Goal: Transaction & Acquisition: Purchase product/service

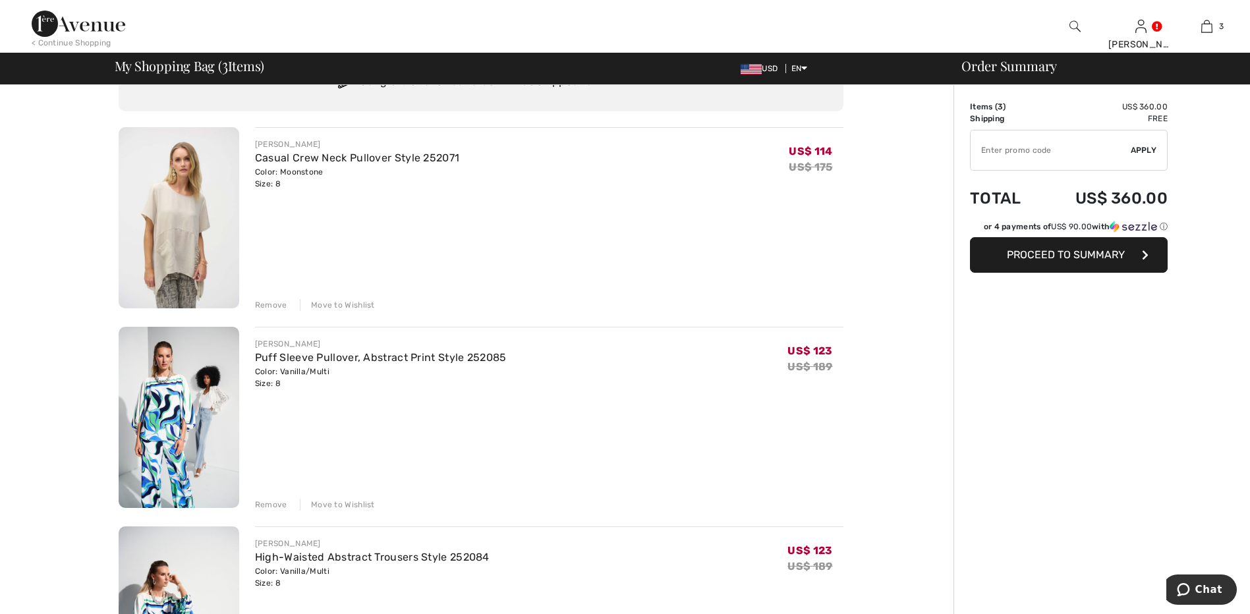
click at [268, 307] on div "Remove" at bounding box center [271, 305] width 32 height 12
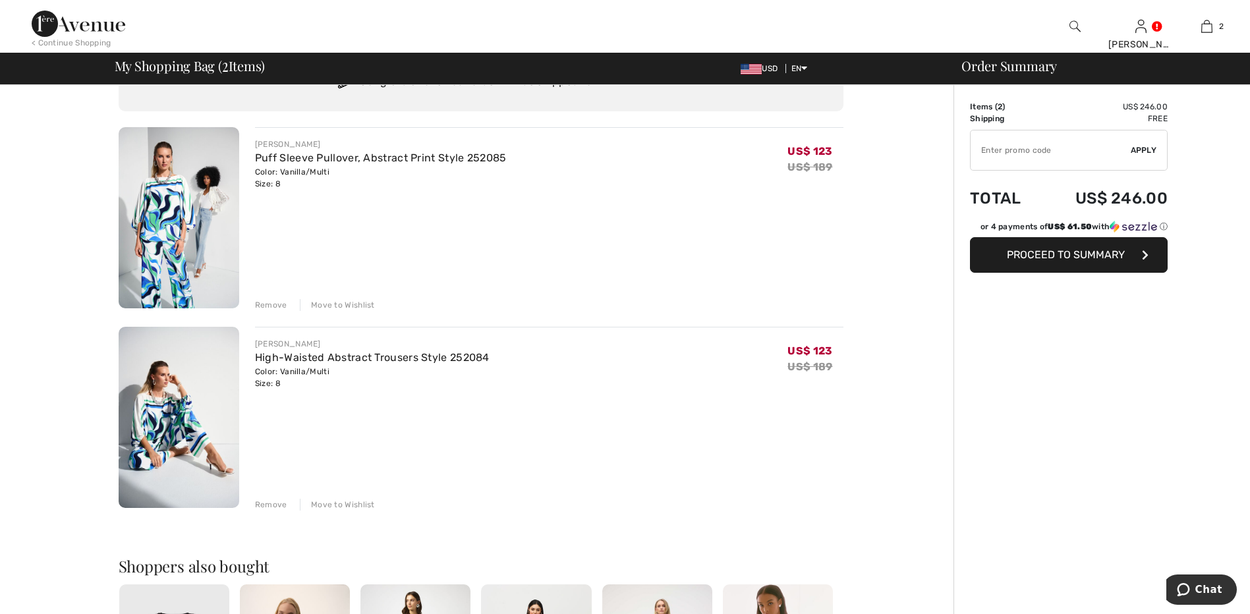
click at [1063, 152] on input "TEXT" at bounding box center [1051, 150] width 160 height 40
type input "EXTRA15"
click at [1146, 151] on span "Apply" at bounding box center [1144, 150] width 26 height 12
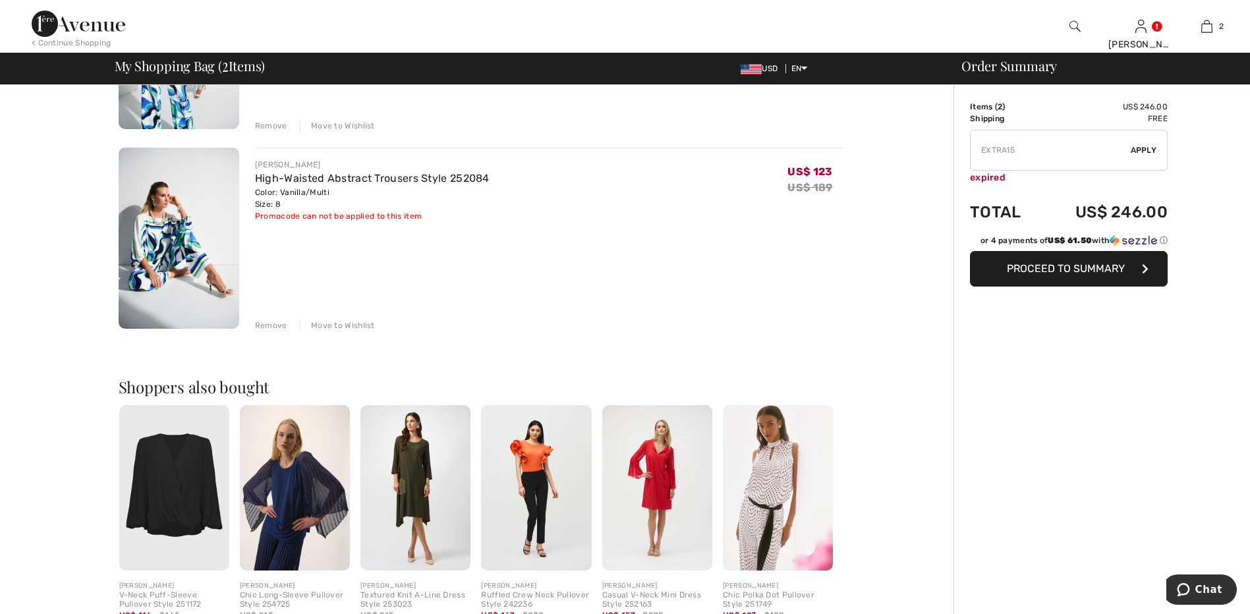
scroll to position [264, 0]
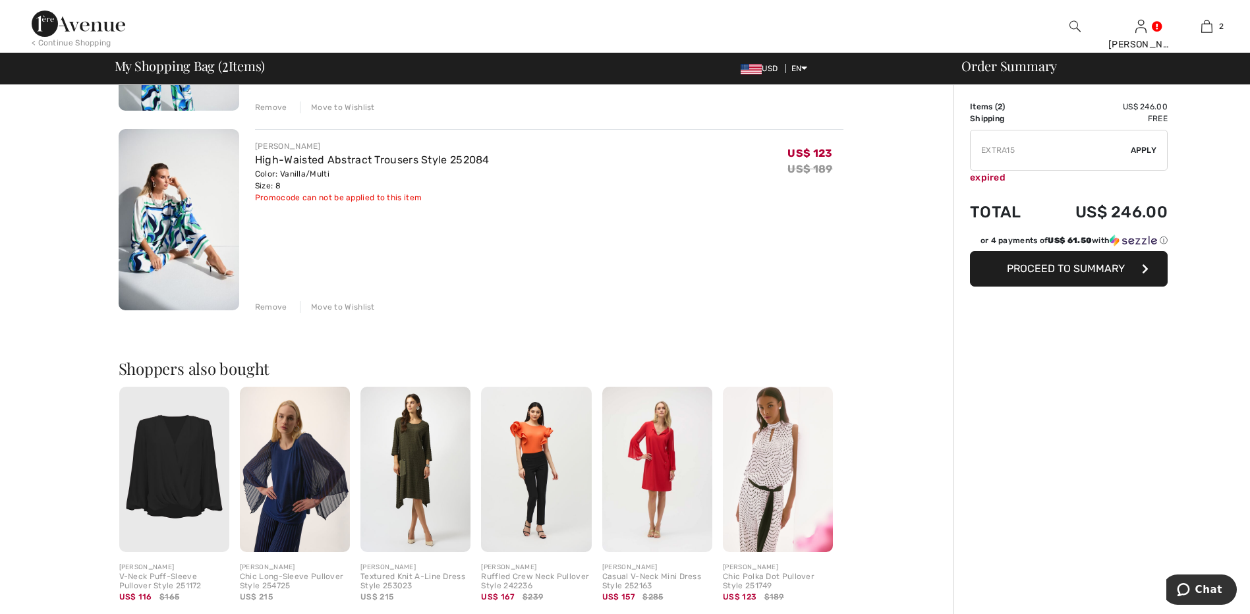
click at [425, 463] on img at bounding box center [415, 469] width 110 height 165
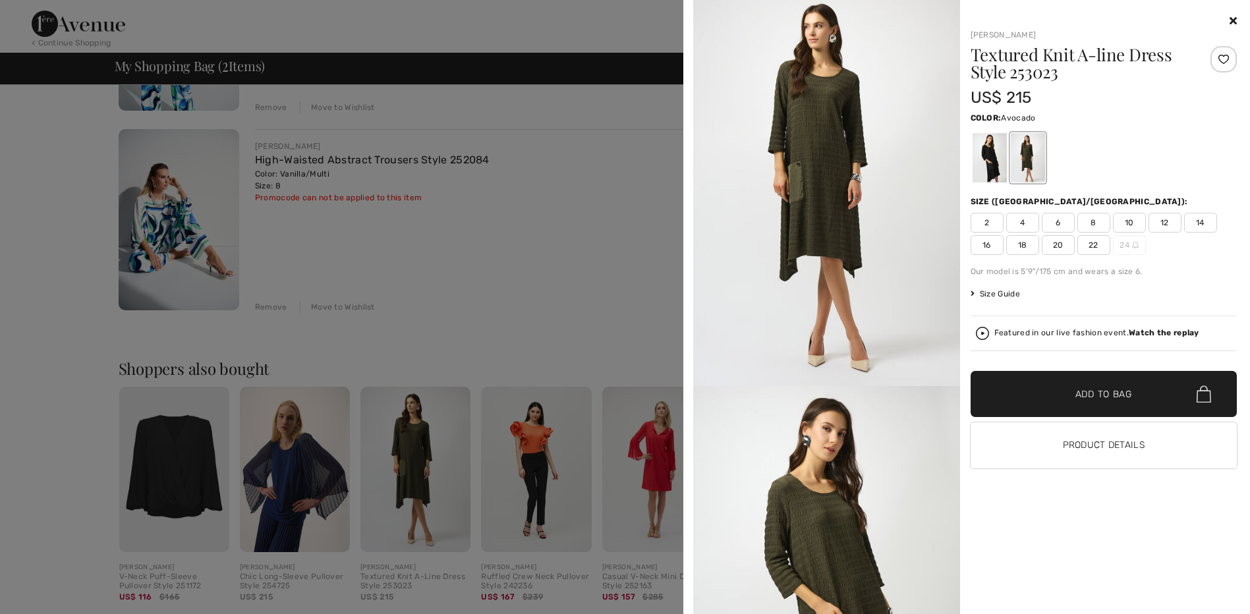
scroll to position [0, 0]
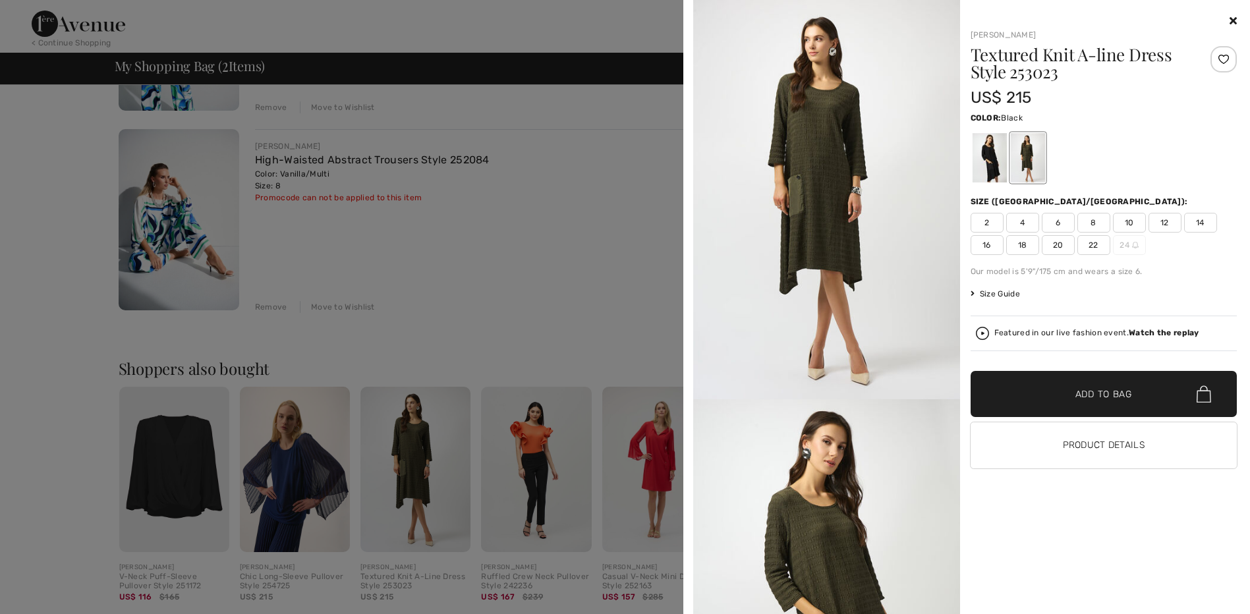
click at [992, 154] on div at bounding box center [989, 157] width 34 height 49
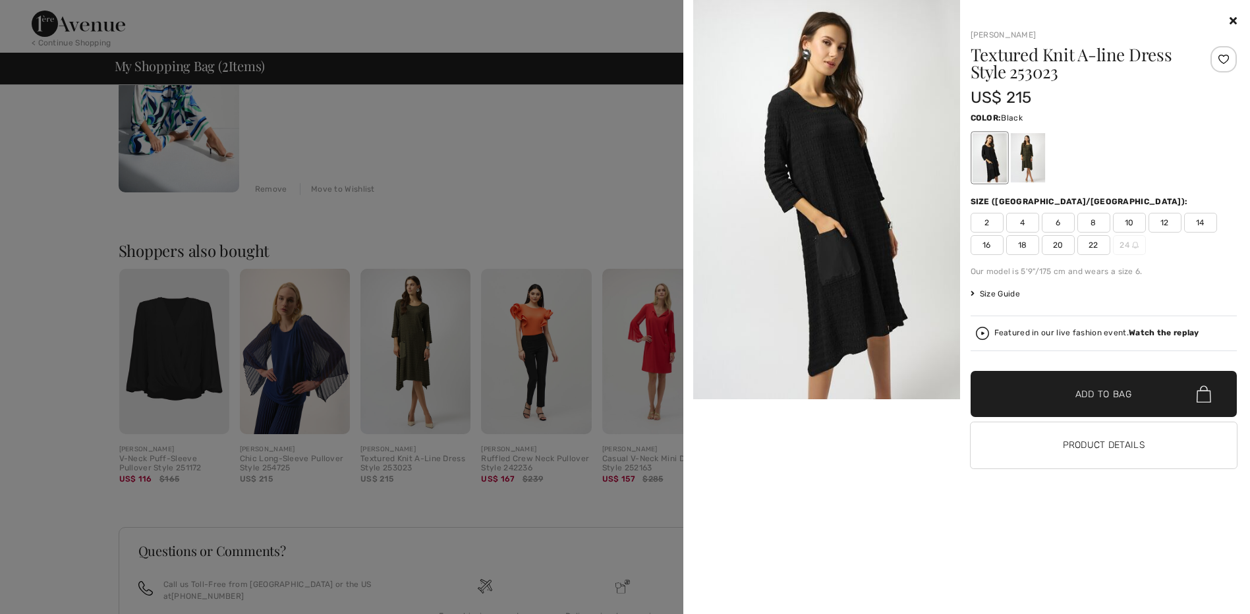
scroll to position [395, 0]
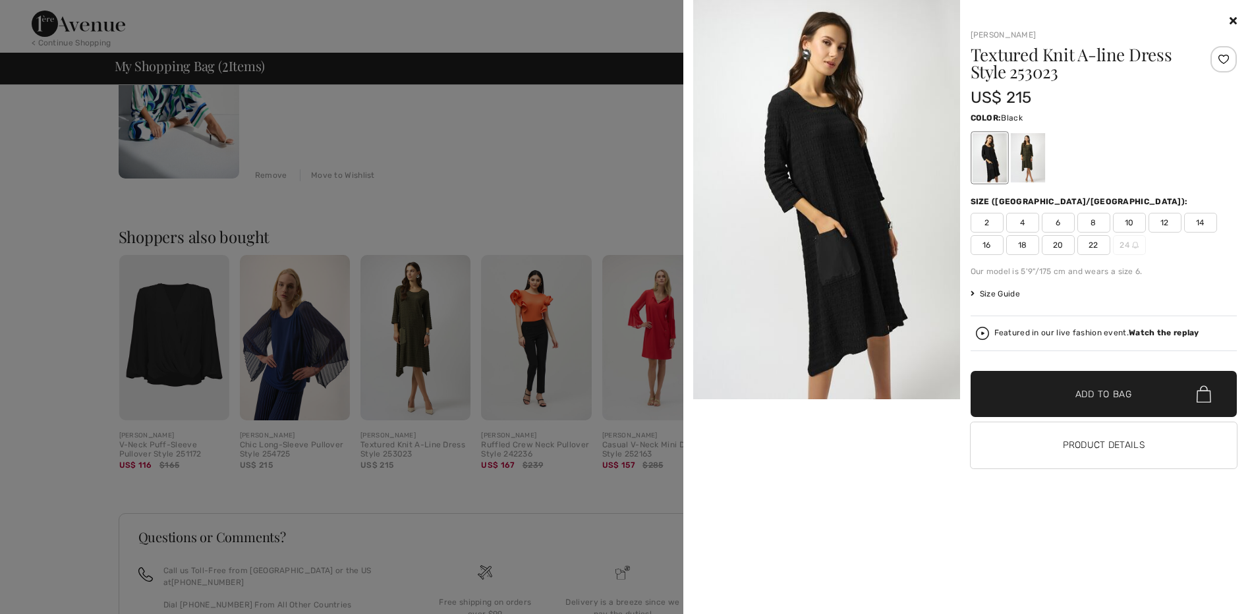
click at [1093, 224] on span "8" at bounding box center [1093, 223] width 33 height 20
click at [1098, 397] on span "Add to Bag" at bounding box center [1103, 394] width 57 height 14
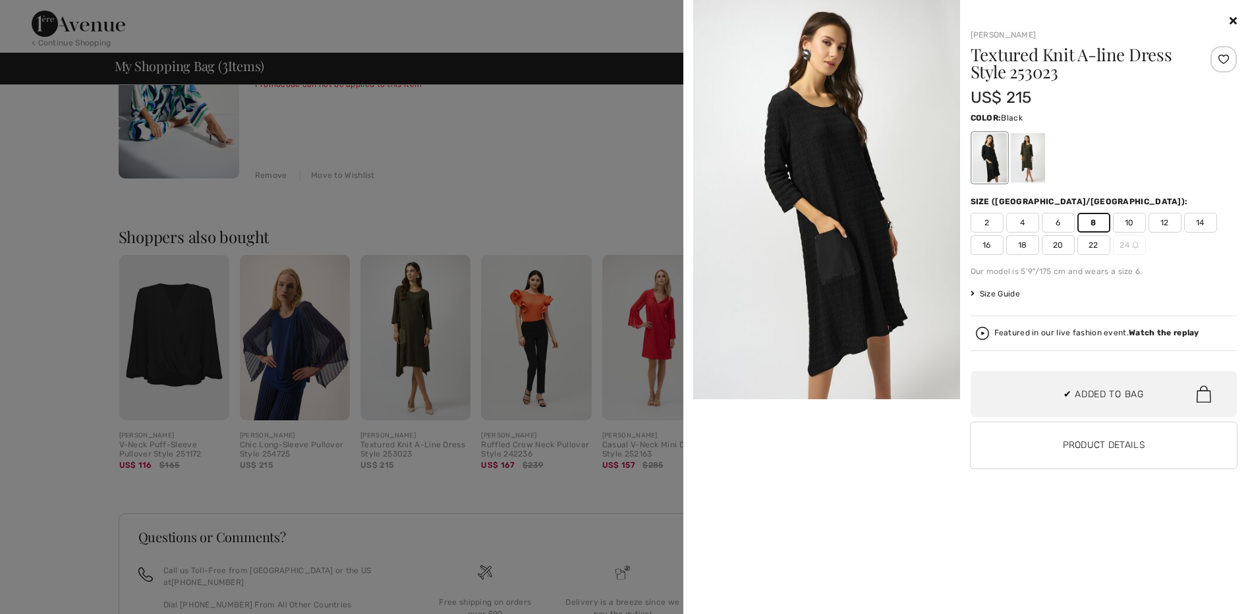
scroll to position [124, 0]
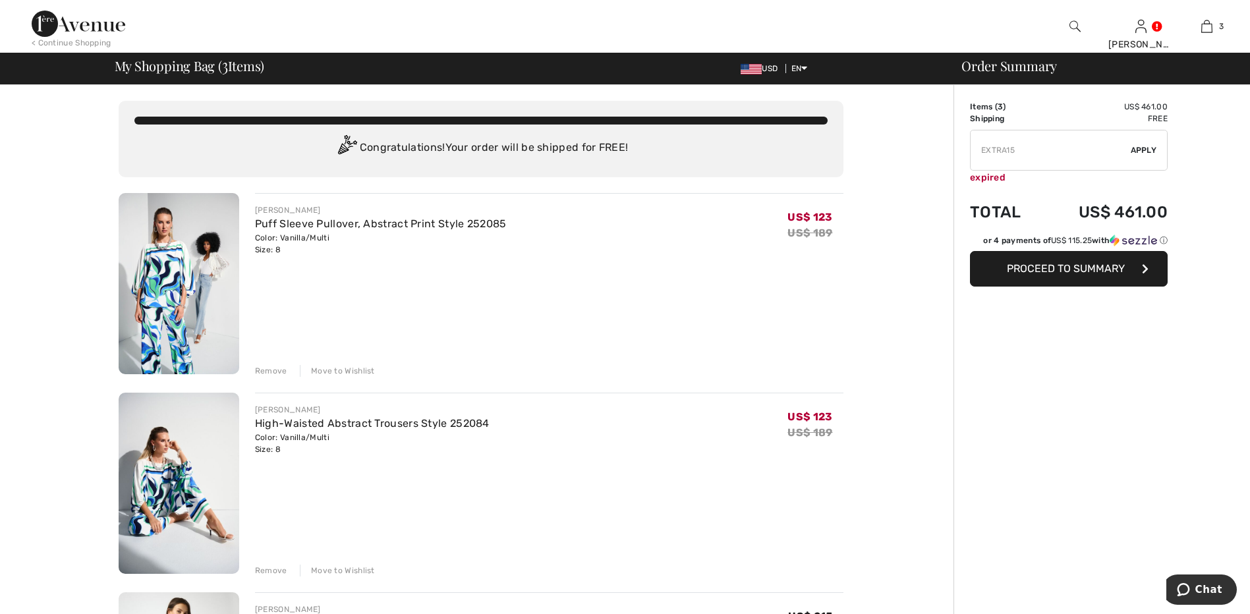
click at [276, 368] on div "Remove" at bounding box center [271, 371] width 32 height 12
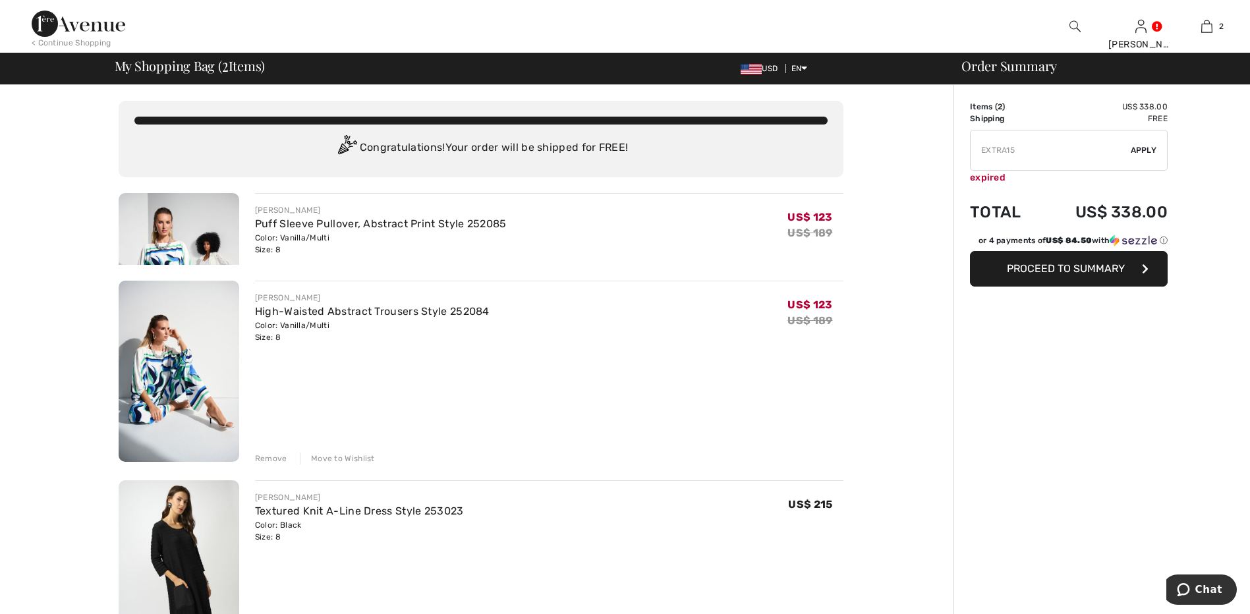
click at [265, 539] on div "Color: Black Size: 8" at bounding box center [359, 531] width 209 height 24
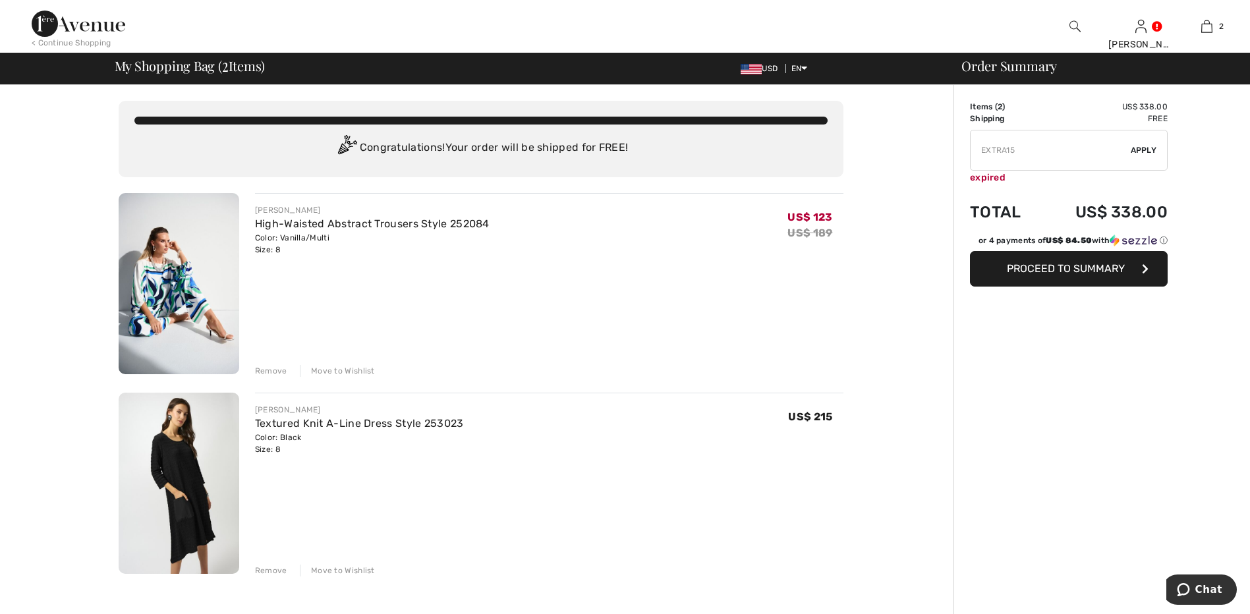
click at [262, 372] on div "Remove" at bounding box center [271, 371] width 32 height 12
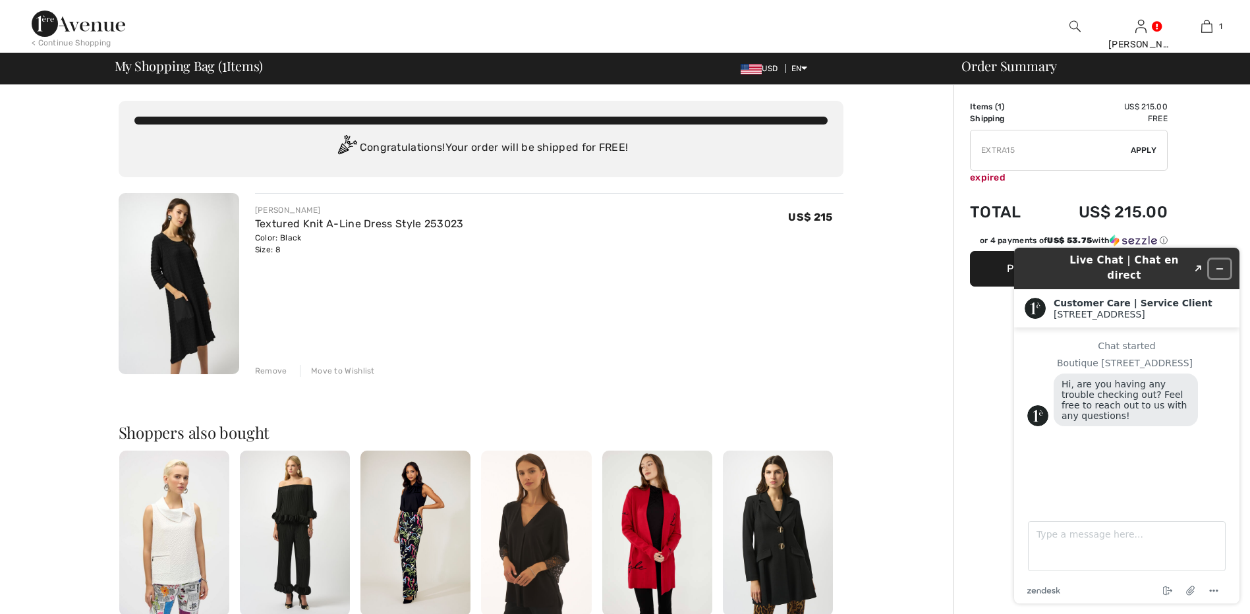
click at [1215, 264] on icon "Minimize widget" at bounding box center [1219, 268] width 9 height 9
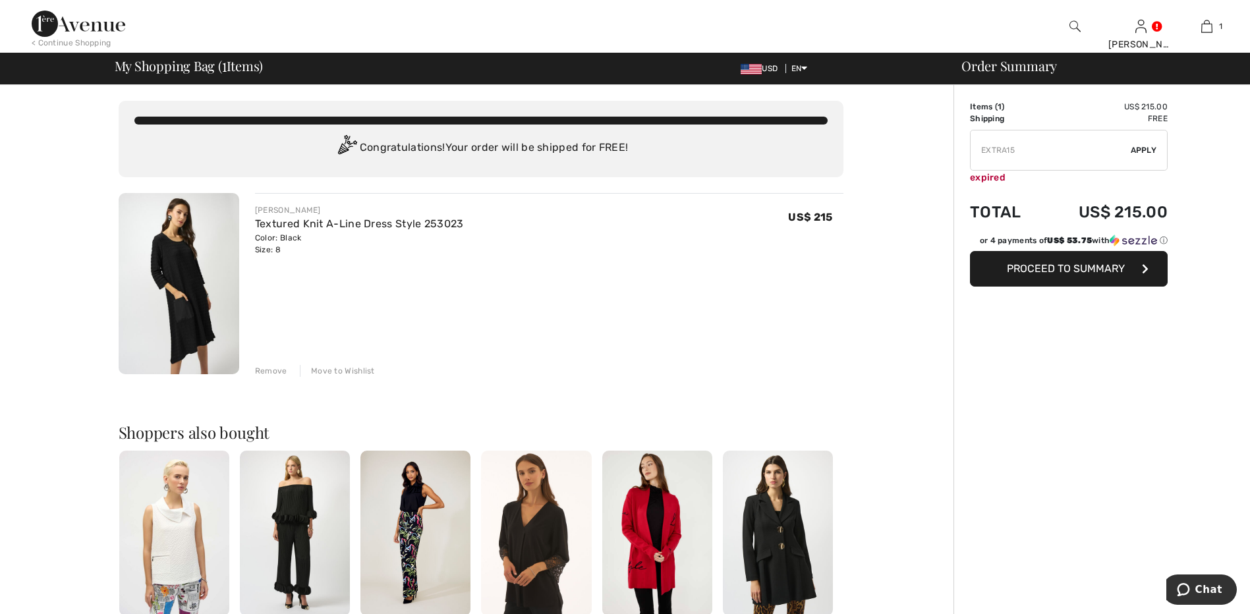
click at [176, 312] on img at bounding box center [179, 283] width 121 height 181
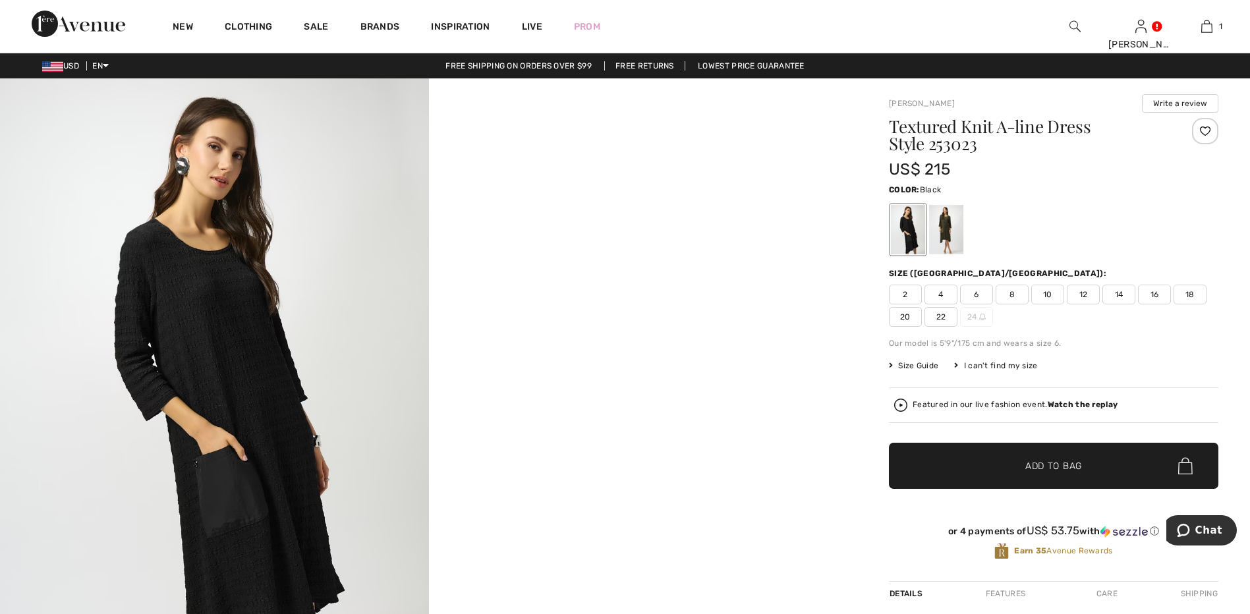
click at [285, 382] on img at bounding box center [214, 399] width 429 height 642
